Goal: Task Accomplishment & Management: Manage account settings

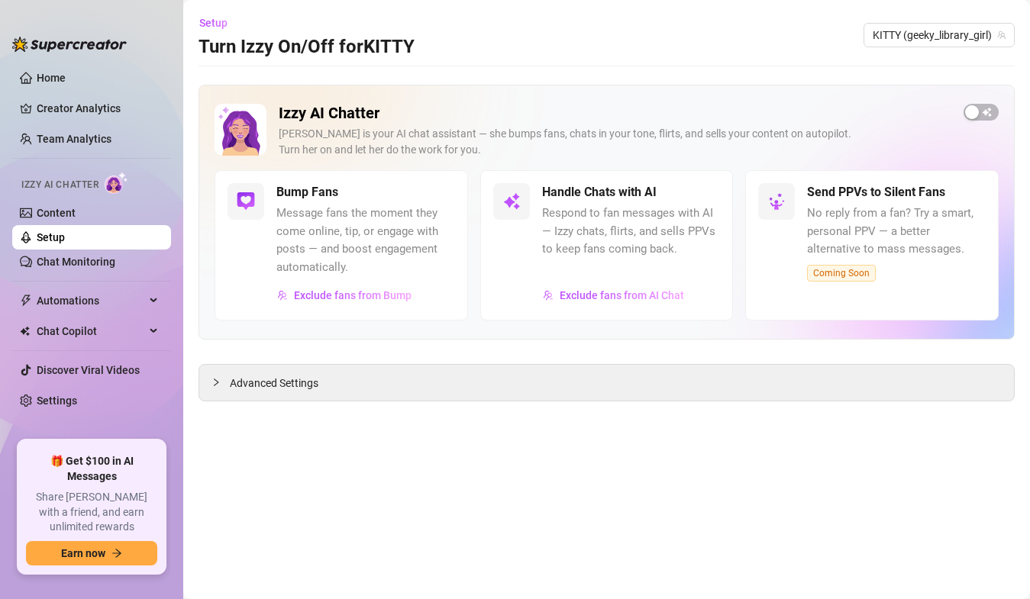
click at [623, 102] on div "Izzy AI Chatter [PERSON_NAME] is your AI chat assistant — she bumps fans, chats…" at bounding box center [606, 212] width 816 height 255
click at [623, 114] on span "button" at bounding box center [980, 112] width 35 height 17
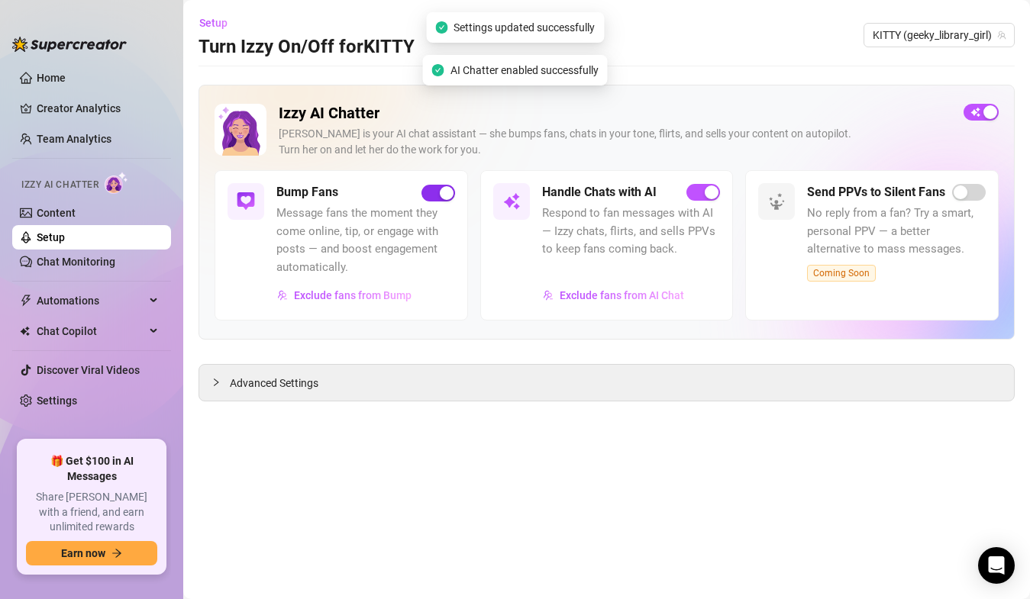
click at [442, 188] on div "button" at bounding box center [447, 193] width 14 height 14
click at [623, 65] on main "Setup Turn Izzy On/Off for KITTY KITTY (geeky_library_girl) Izzy AI Chatter [PE…" at bounding box center [606, 299] width 846 height 599
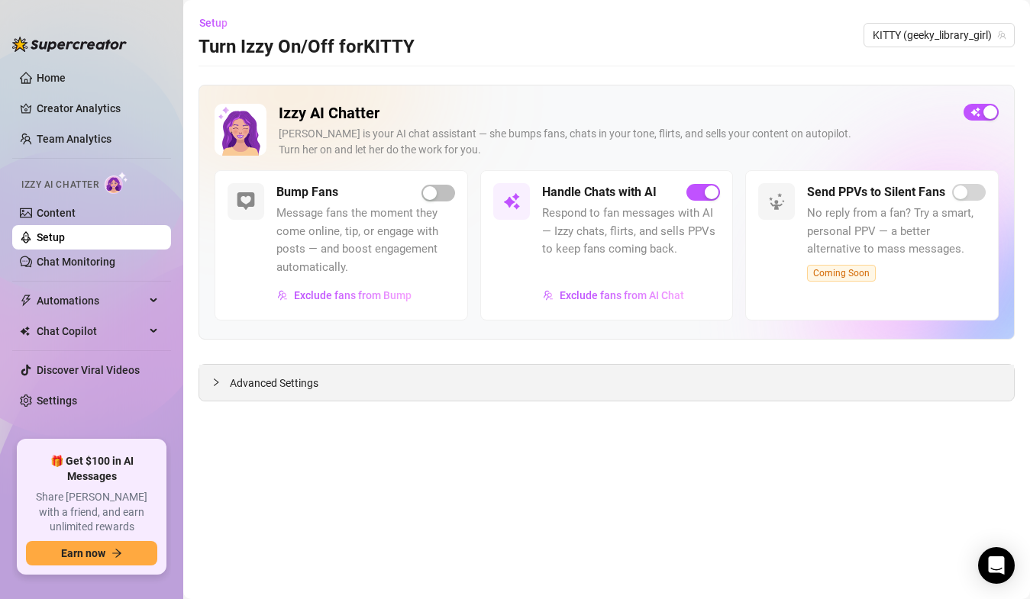
click at [253, 398] on div "Advanced Settings" at bounding box center [606, 383] width 814 height 36
click at [263, 392] on div "Advanced Settings" at bounding box center [606, 383] width 814 height 36
click at [293, 377] on span "Advanced Settings" at bounding box center [274, 383] width 89 height 17
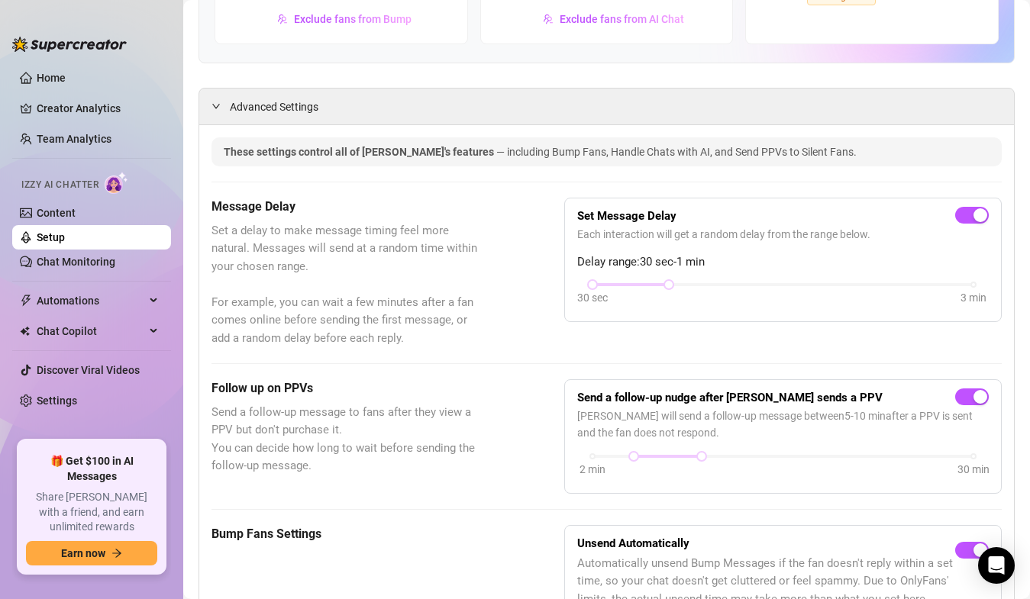
scroll to position [279, 0]
